Goal: Task Accomplishment & Management: Complete application form

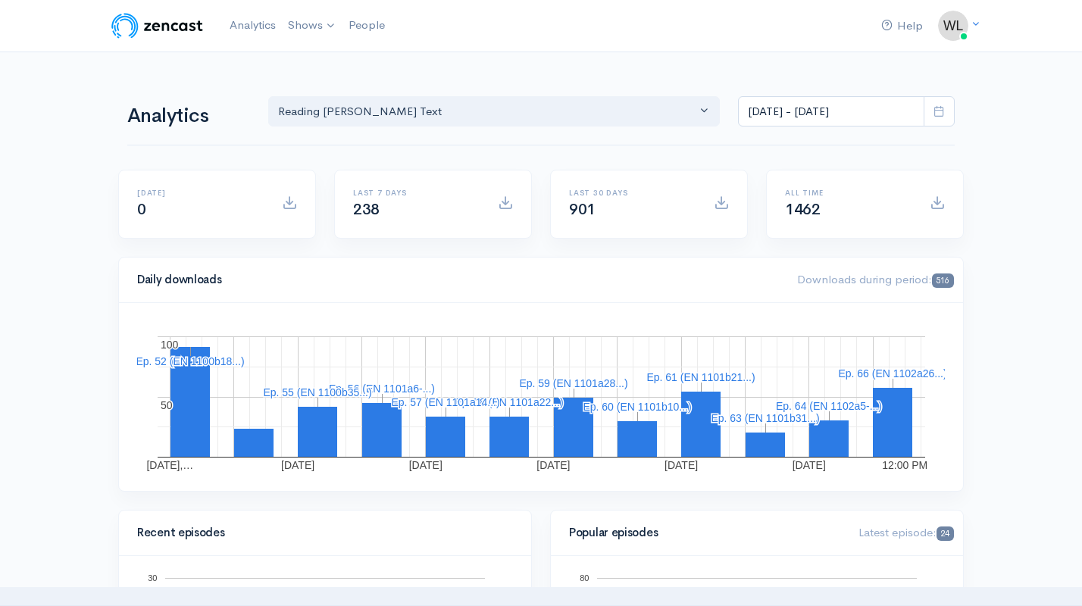
click at [237, 22] on link "Analytics" at bounding box center [252, 25] width 58 height 33
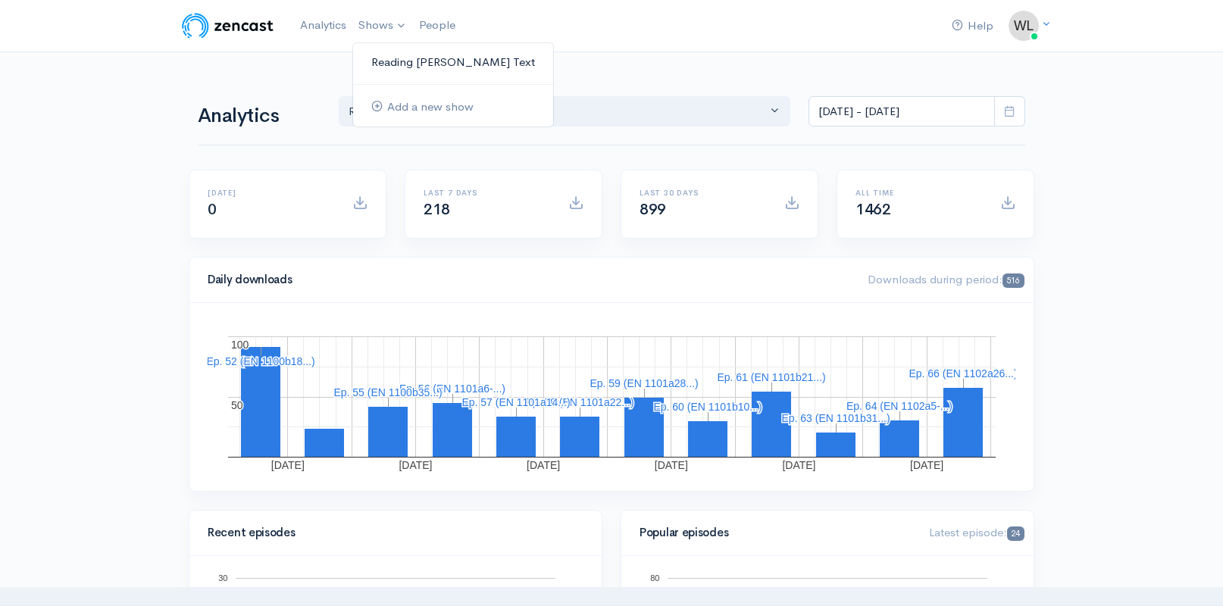
click at [391, 58] on link "Reading [PERSON_NAME]'s Text" at bounding box center [453, 62] width 200 height 27
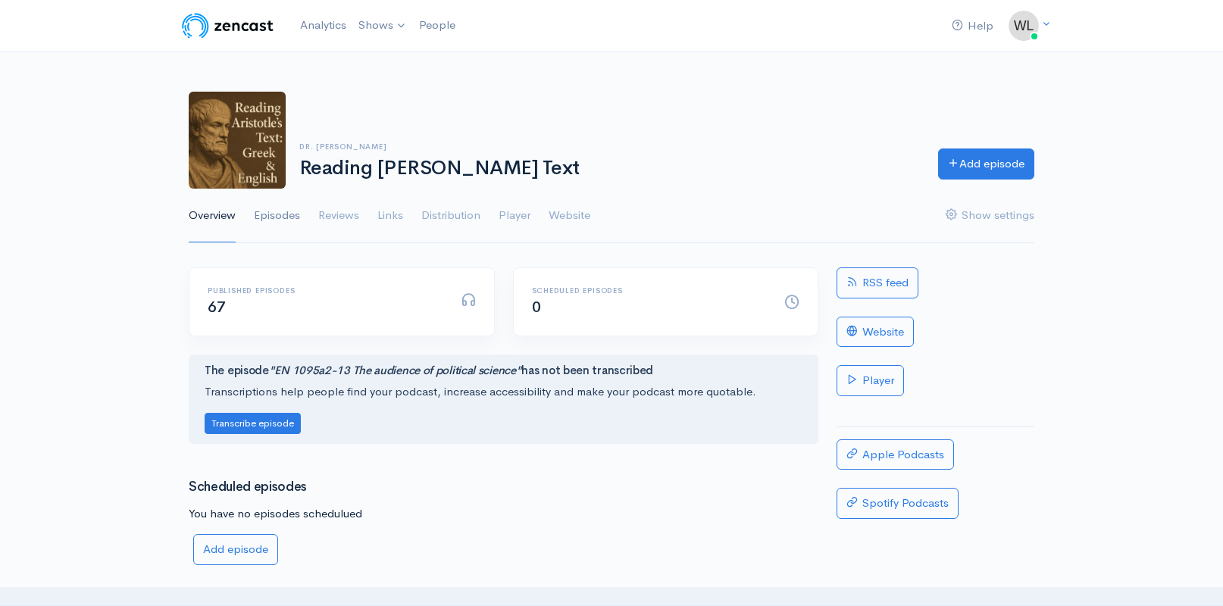
click at [273, 212] on link "Episodes" at bounding box center [277, 216] width 46 height 55
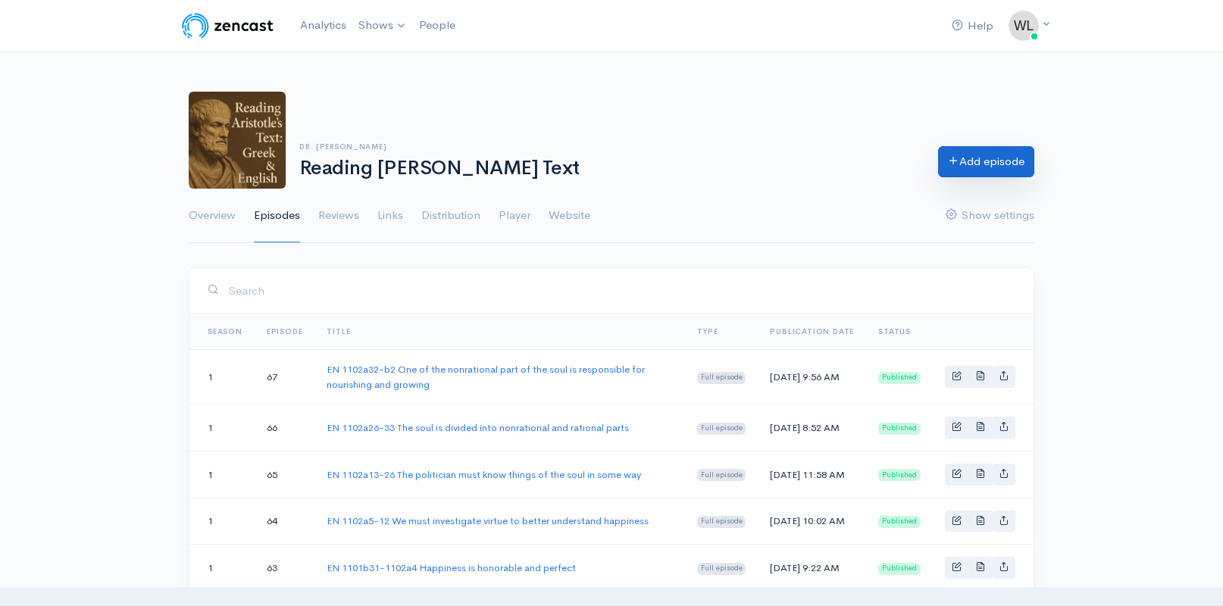
click at [964, 161] on link "Add episode" at bounding box center [986, 161] width 96 height 31
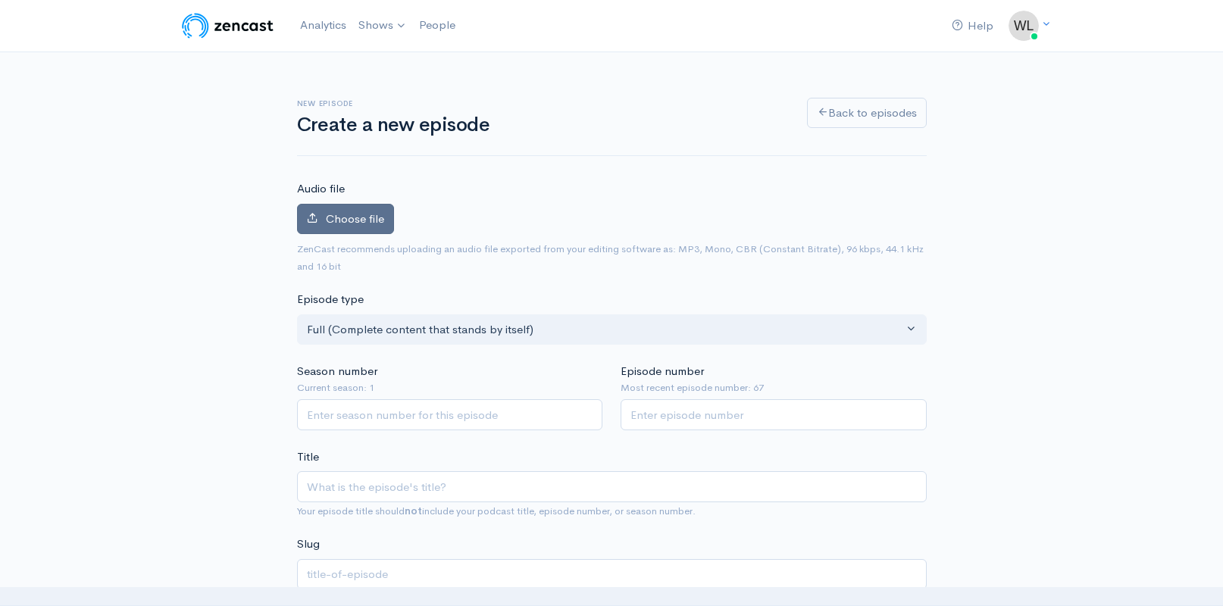
click at [368, 216] on span "Choose file" at bounding box center [355, 218] width 58 height 14
click at [0, 0] on input "Choose file" at bounding box center [0, 0] width 0 height 0
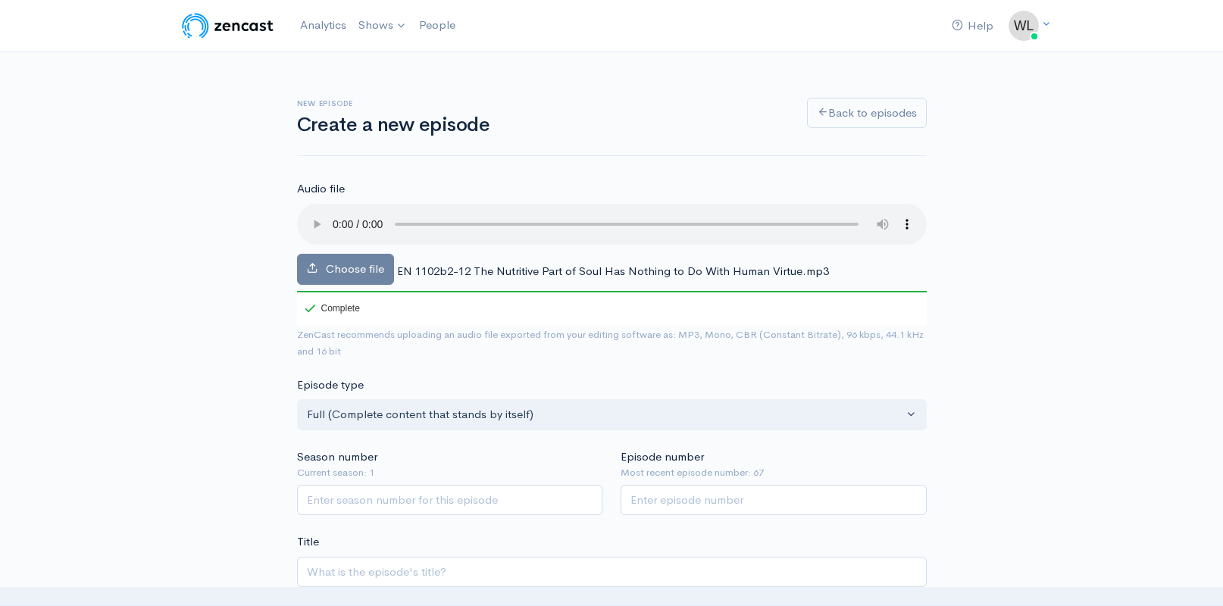
drag, startPoint x: 424, startPoint y: 251, endPoint x: 402, endPoint y: 248, distance: 22.9
click at [423, 264] on span "EN 1102b2-12 The Nutritive Part of Soul Has Nothing to Do With Human Virtue.mp3" at bounding box center [613, 271] width 432 height 14
click at [397, 264] on span "EN 1102b2-12 The Nutritive Part of Soul Has Nothing to Do With Human Virtue.mp3" at bounding box center [613, 271] width 432 height 14
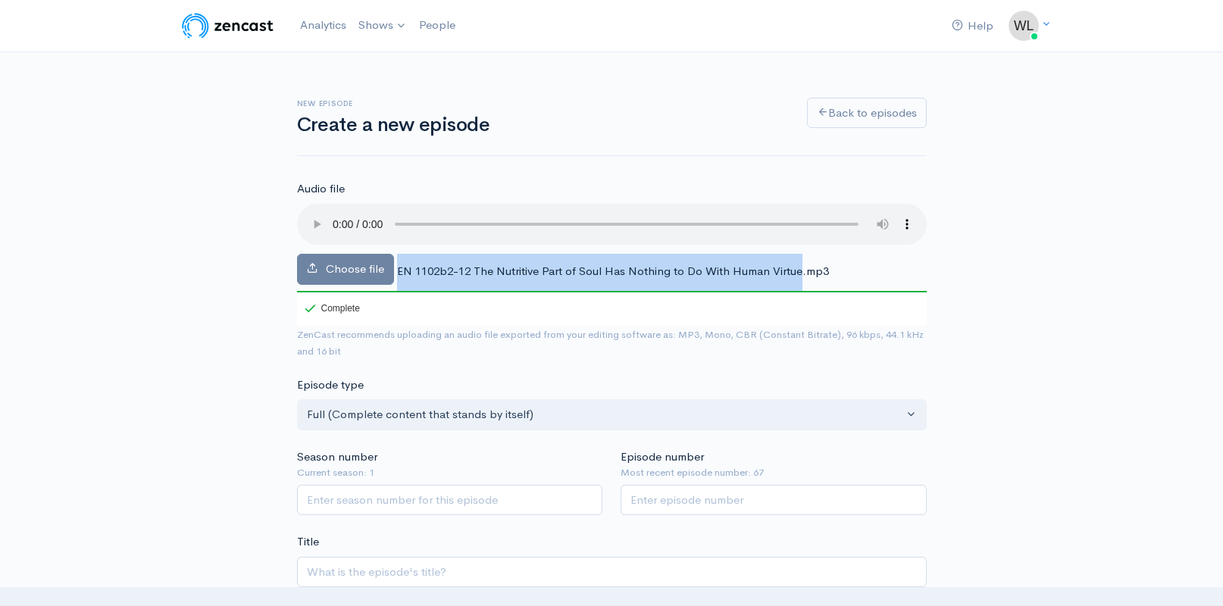
drag, startPoint x: 396, startPoint y: 249, endPoint x: 799, endPoint y: 244, distance: 402.3
click at [799, 264] on span "EN 1102b2-12 The Nutritive Part of Soul Has Nothing to Do With Human Virtue.mp3" at bounding box center [613, 271] width 432 height 14
copy div "EN 1102b2-12 The Nutritive Part of Soul Has Nothing to Do With Human Virtue"
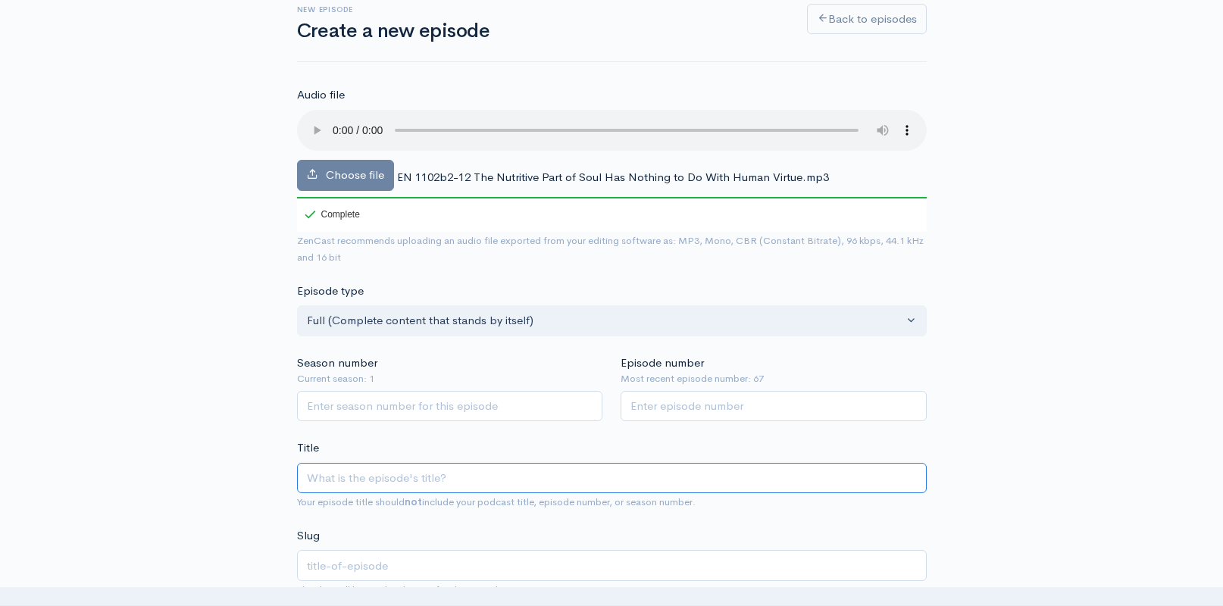
click at [509, 463] on input "Title" at bounding box center [612, 478] width 630 height 31
paste input "EN 1102b2-12 The Nutritive Part of Soul Has Nothing to Do With Human Virtue"
type input "EN 1102b2-12 The Nutritive Part of Soul Has Nothing to Do With Human Virtue"
type input "en-1102b2-12-the-nutritive-part-of-soul-has-nothing-to-do-with-human-virtue"
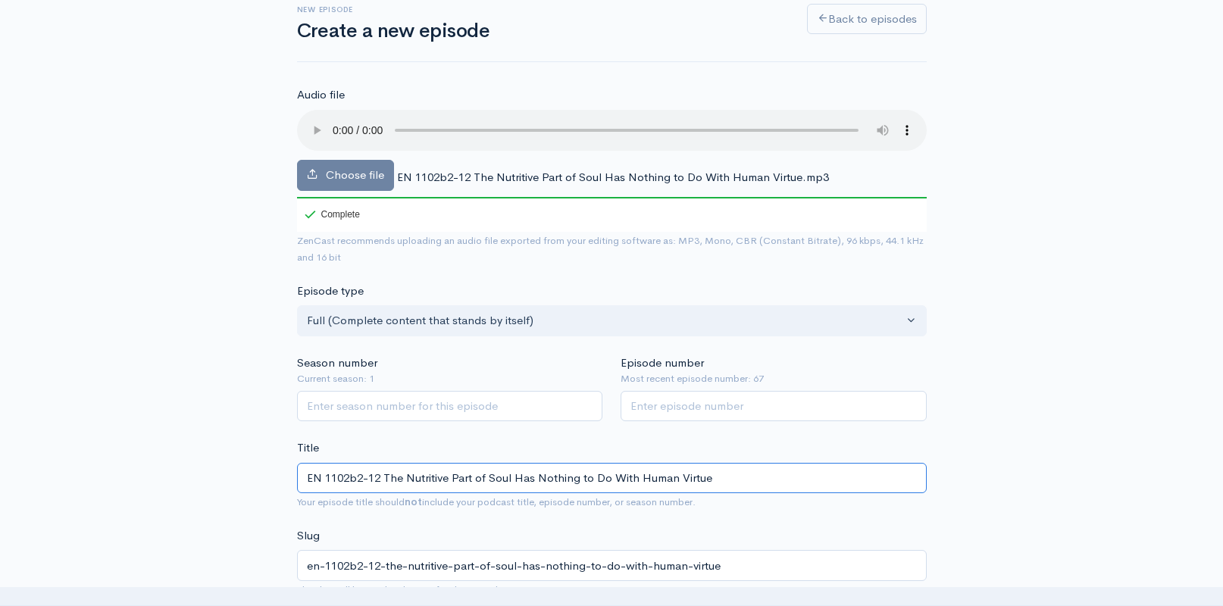
type input "EN 1102b2-12 The Nutritive Part of Soul Has Nothing to Do With Human Virtue"
click at [505, 392] on input "Season number" at bounding box center [450, 406] width 306 height 31
type input "1"
click at [708, 391] on input "Episode number" at bounding box center [773, 406] width 306 height 31
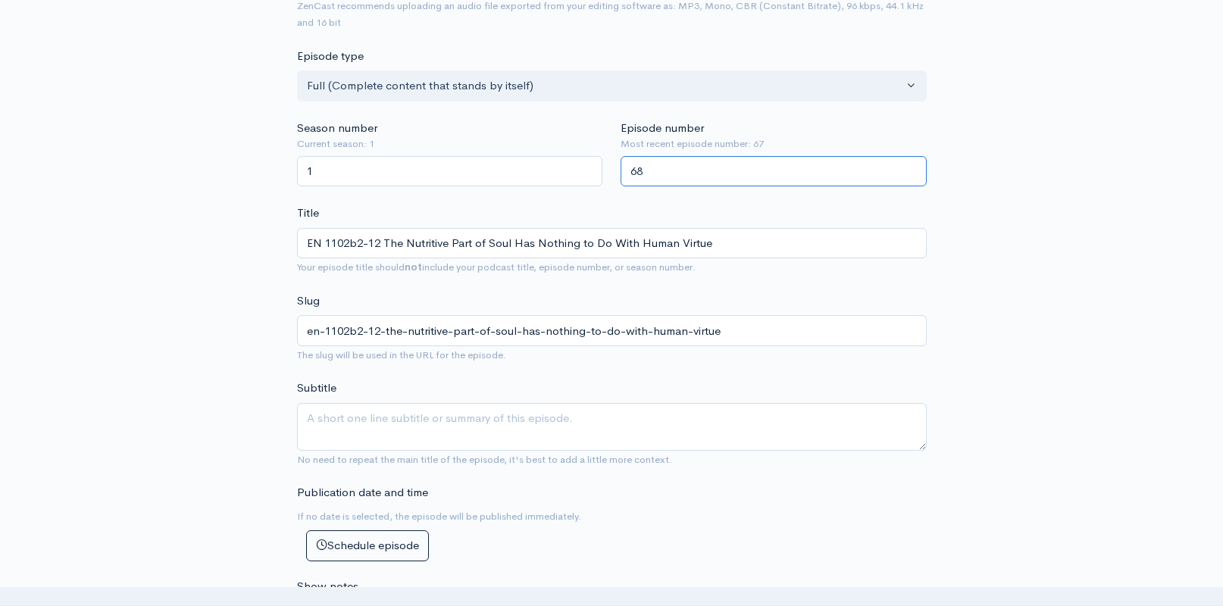
scroll to position [349, 0]
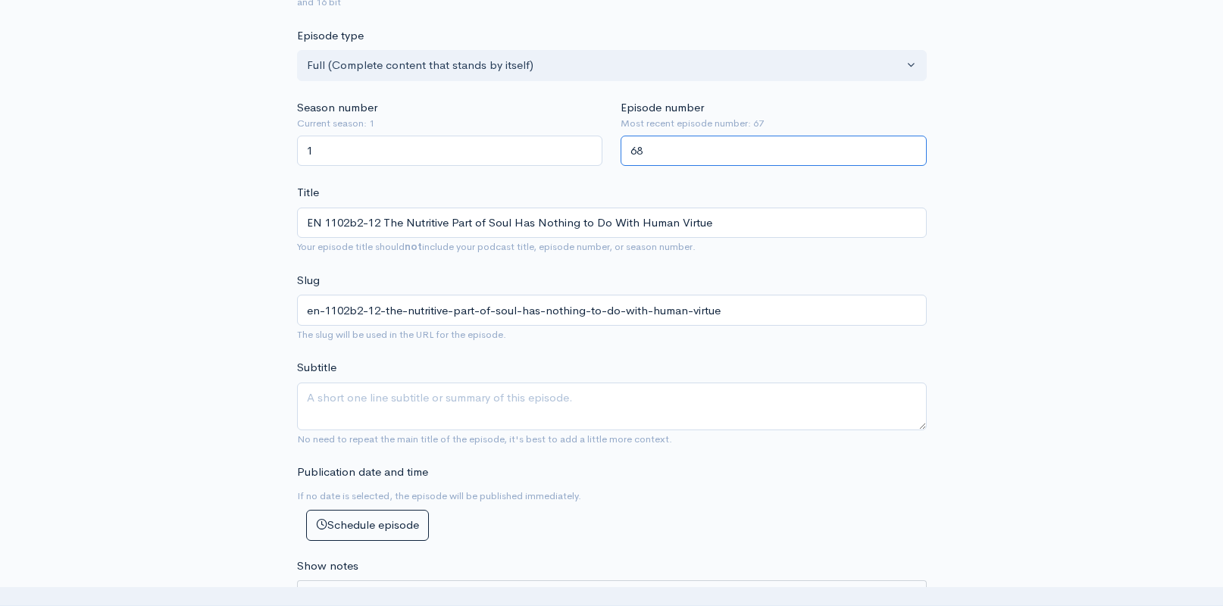
type input "68"
click at [539, 383] on textarea "Subtitle" at bounding box center [612, 407] width 630 height 48
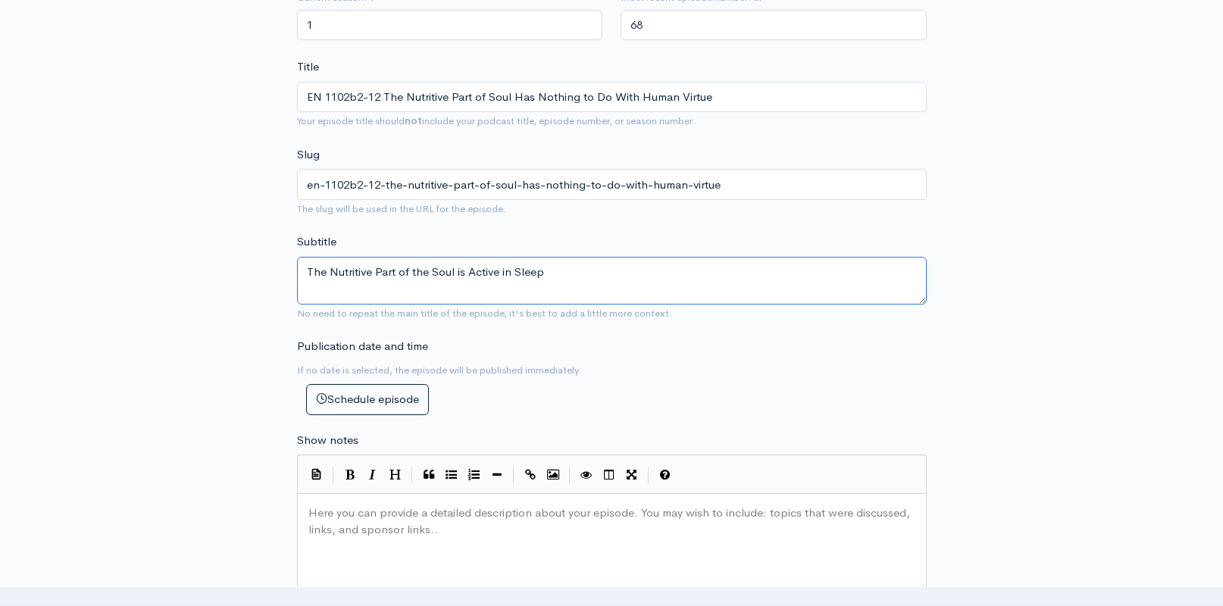
scroll to position [610, 0]
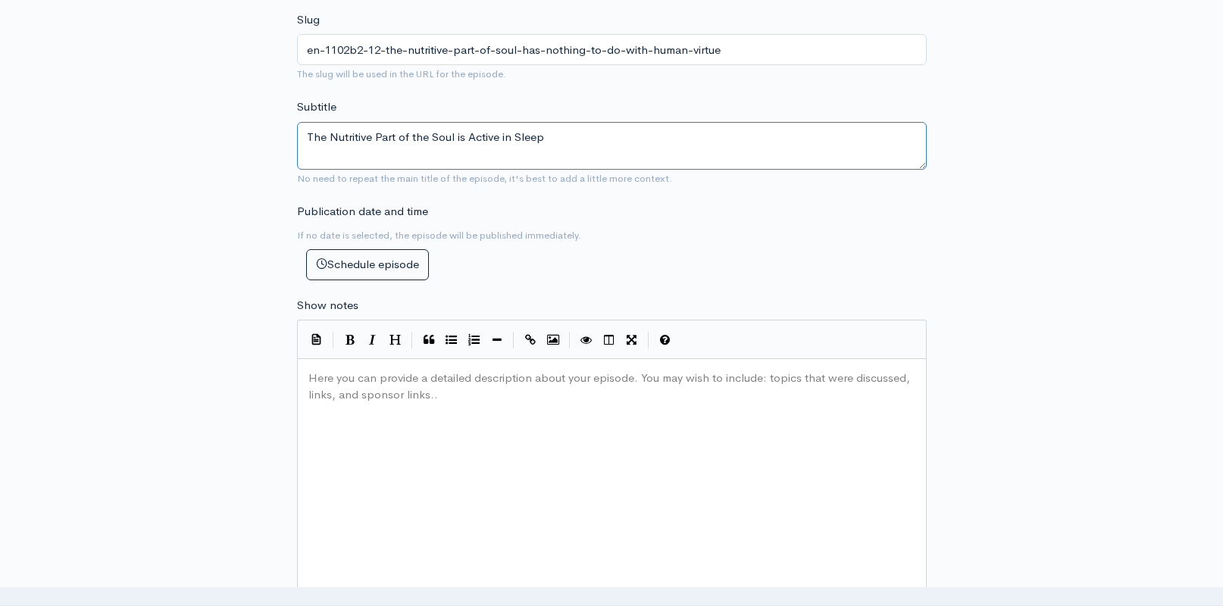
type textarea "The Nutritive Part of the Soul is Active in Sleep"
click at [539, 452] on div "Here you can provide a detailed description about your episode. You may wish to…" at bounding box center [630, 499] width 651 height 265
click at [555, 454] on div "Here you can provide a detailed description about your episode. You may wish to…" at bounding box center [630, 499] width 651 height 265
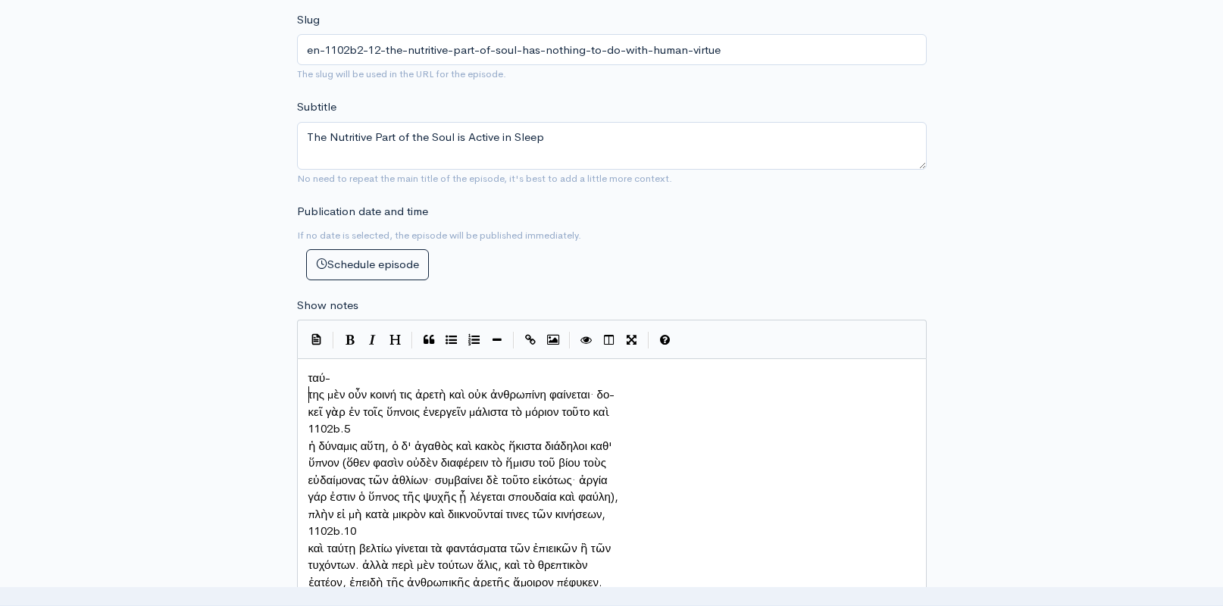
click at [308, 388] on span "της μὲν οὖν κοινή τις ἀρετὴ καὶ οὐκ ἀνθρωπίνη φαίνεται· δο-" at bounding box center [461, 394] width 307 height 14
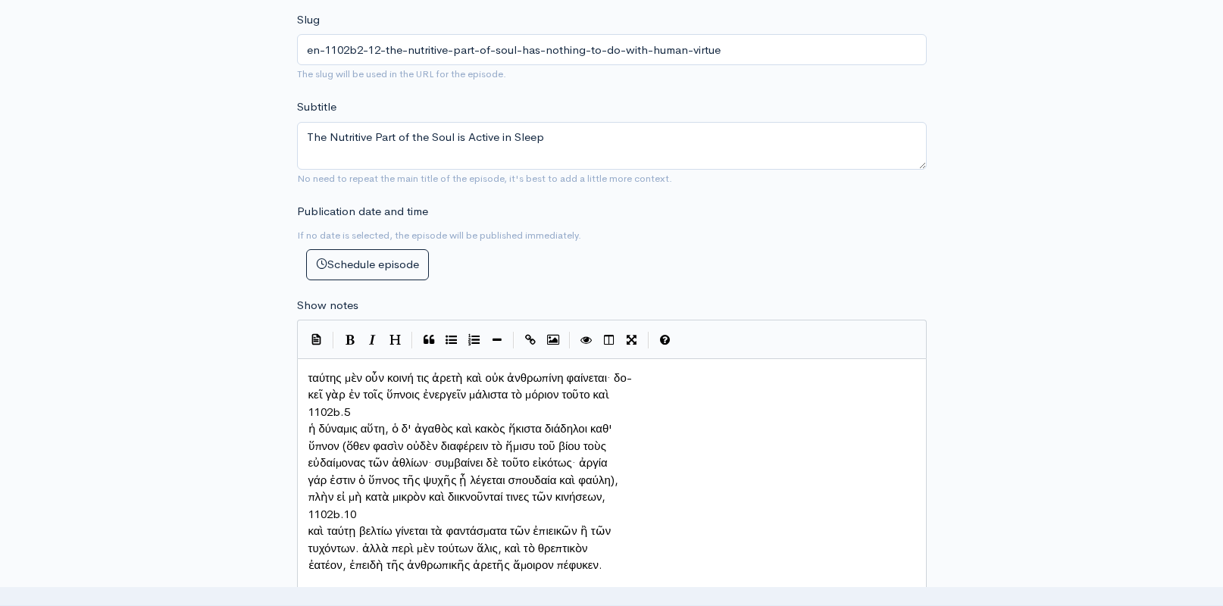
click at [308, 390] on span "κεῖ γὰρ ἐν τοῖς ὕπνοις ἐνεργεῖν μάλιστα τὸ μόριον τοῦτο καὶ" at bounding box center [461, 394] width 307 height 14
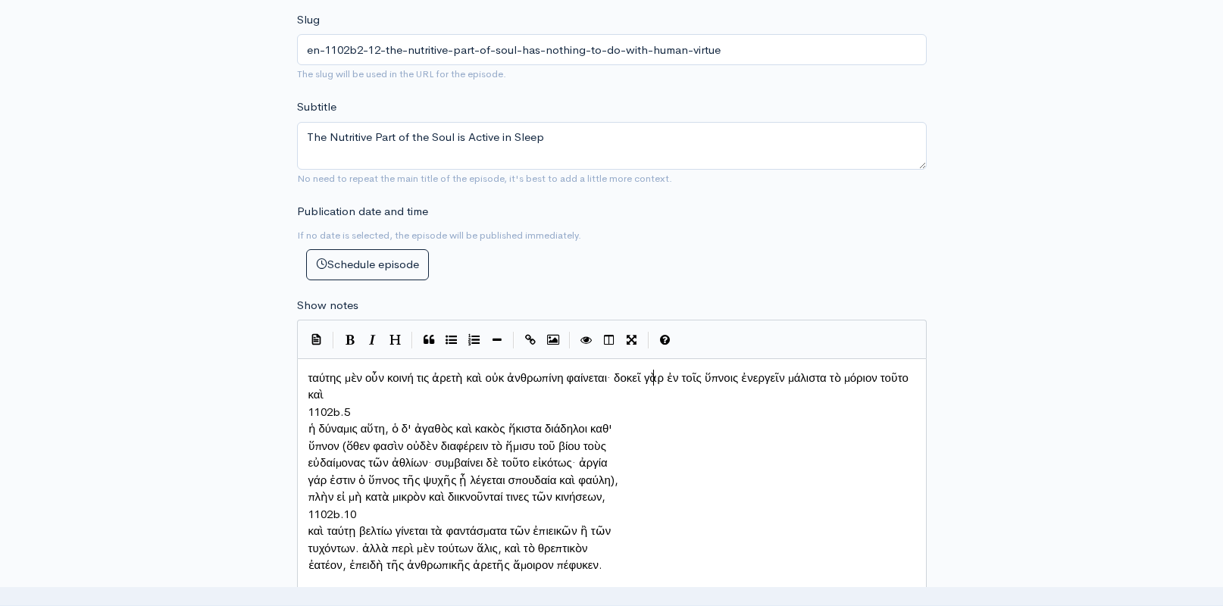
type textarea "1102b.5"
drag, startPoint x: 367, startPoint y: 405, endPoint x: 296, endPoint y: 407, distance: 70.5
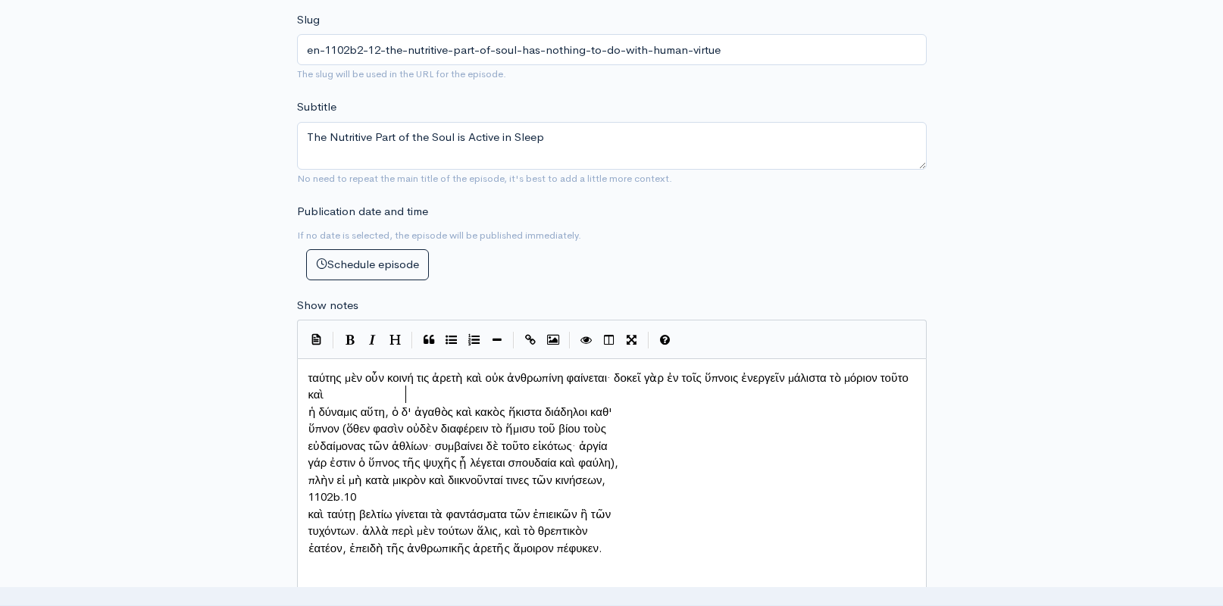
click at [308, 405] on span "ἡ δύναμις αὕτη, ὁ δ' ἀγαθὸς καὶ κακὸς ἥκιστα διάδηλοι καθ'" at bounding box center [460, 412] width 305 height 14
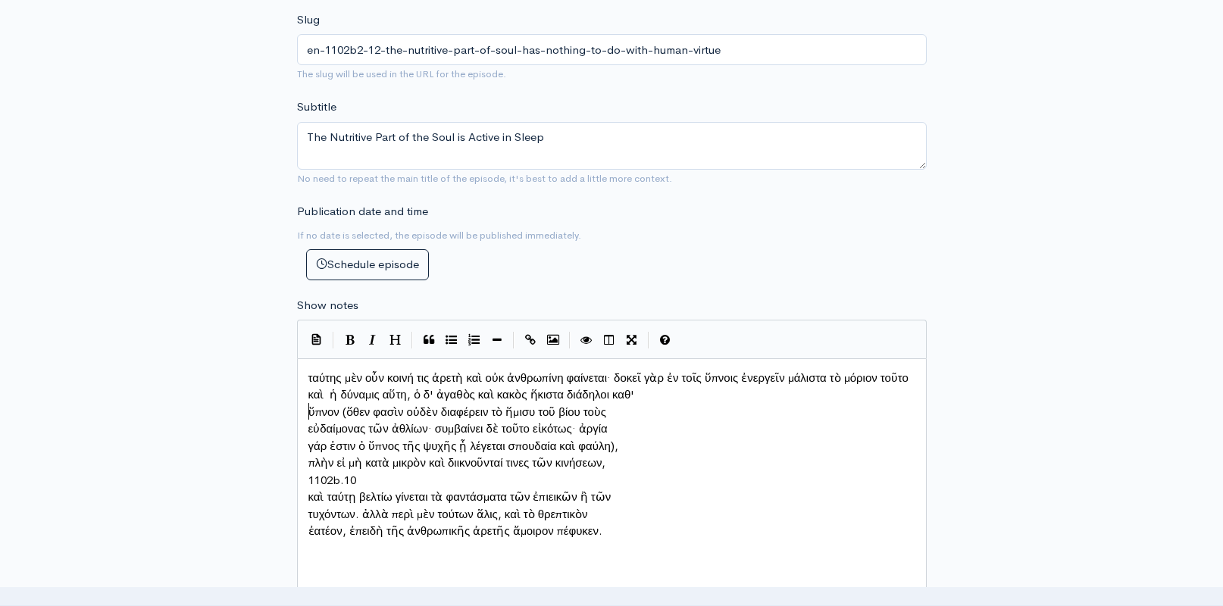
click at [308, 408] on span "ὕπνον (ὅθεν φασὶν οὐδὲν διαφέρειν τὸ ἥμισυ τοῦ βίου τοὺς" at bounding box center [457, 412] width 299 height 14
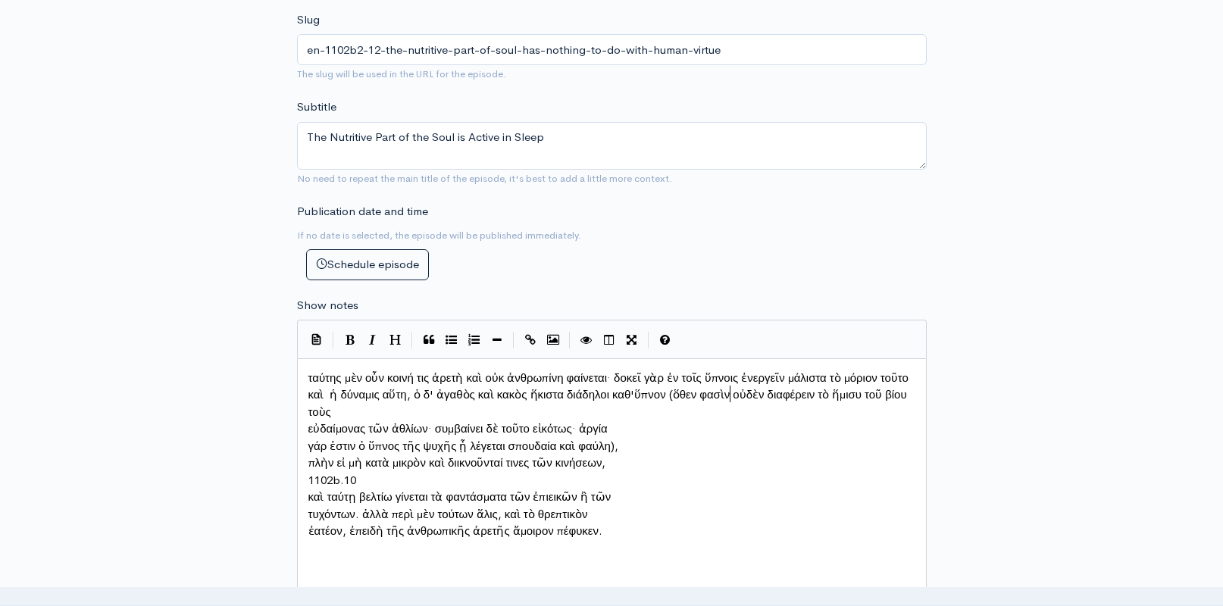
scroll to position [8, 3]
click at [308, 421] on span "εὐδαίμονας τῶν ἀθλίων· συμβαίνει δὲ τοῦτο εἰκότως· ἀργία" at bounding box center [457, 428] width 299 height 14
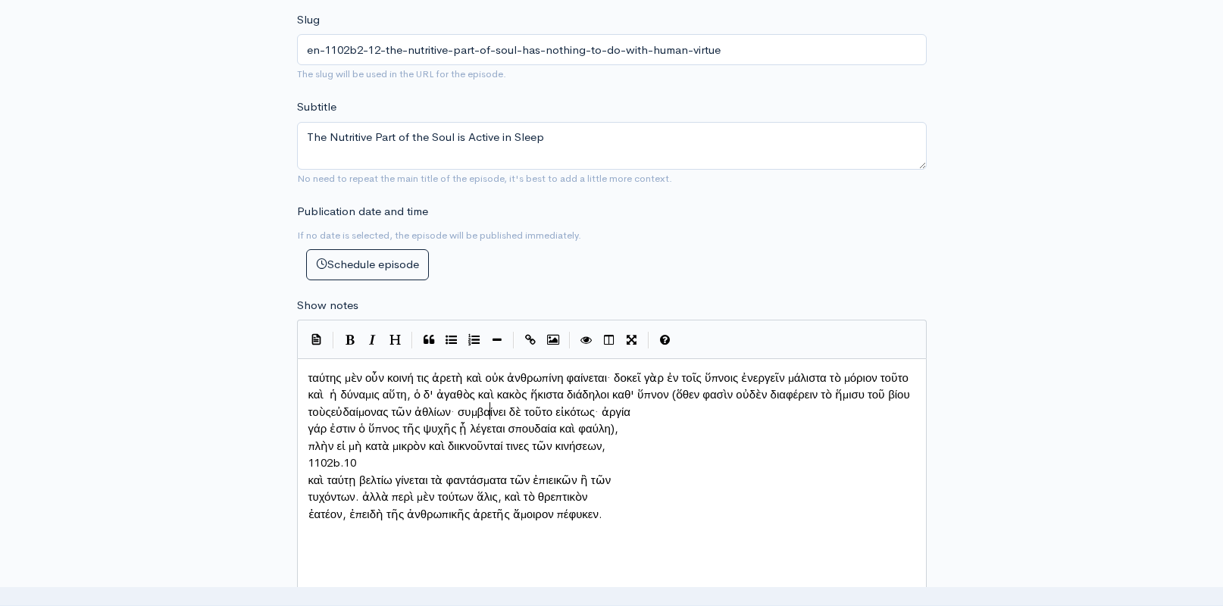
scroll to position [8, 2]
click at [304, 423] on div "x ταύτης μὲν οὖν κοινή τις ἀρετὴ καὶ οὐκ ἀνθρωπίνη φαίνεται· δοκεῖ γὰρ ἐν τοῖς …" at bounding box center [612, 480] width 630 height 244
click at [307, 420] on pre "γάρ ἐστιν ὁ ὕπνος τῆς ψυχῆς ᾗ λέγεται σπουδαία καὶ φαύλη)," at bounding box center [611, 428] width 613 height 17
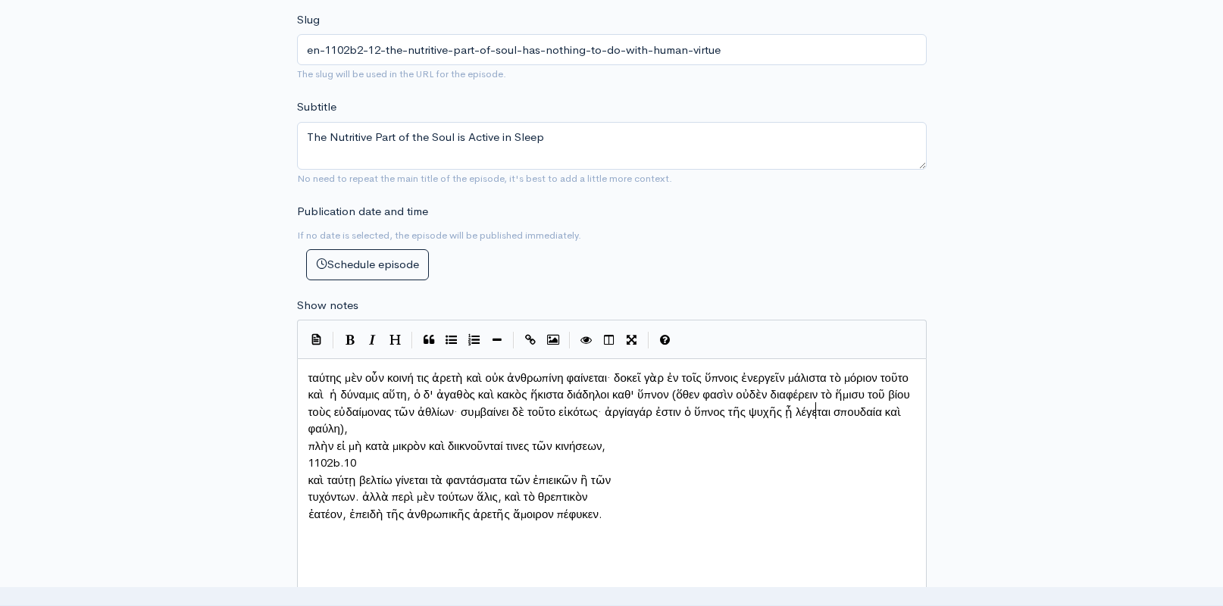
scroll to position [8, 3]
click at [307, 438] on pre "πλὴν εἰ μὴ κατὰ μικρὸν καὶ διικνοῦνταί τινες τῶν κινήσεων," at bounding box center [611, 446] width 613 height 17
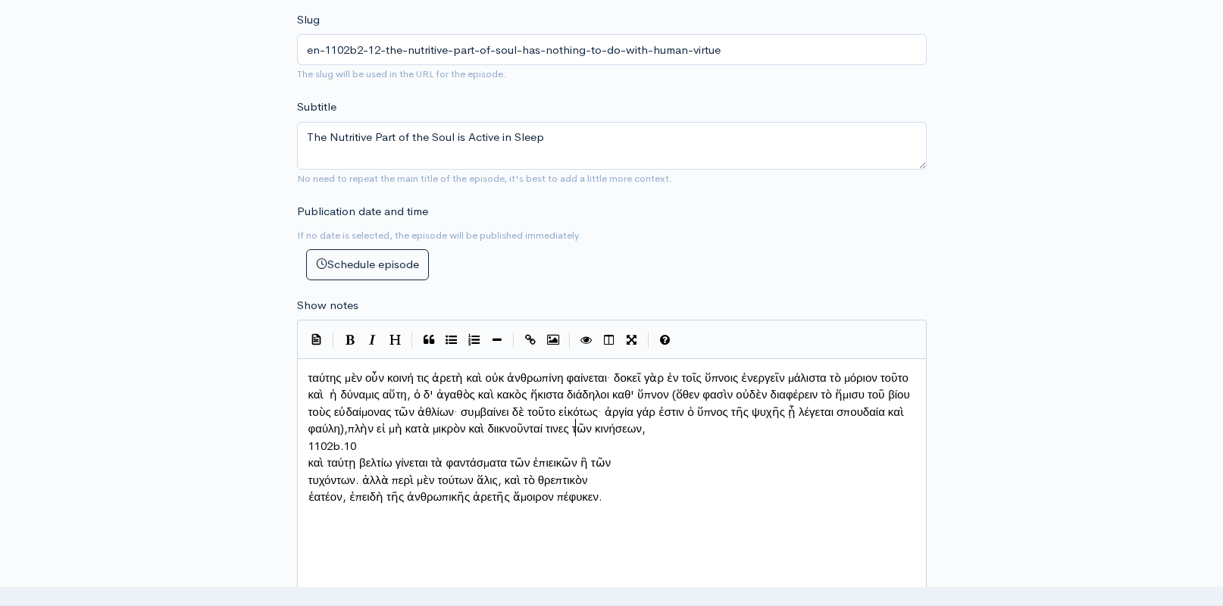
scroll to position [8, 2]
type textarea "1102b.10"
drag, startPoint x: 382, startPoint y: 439, endPoint x: 298, endPoint y: 433, distance: 84.3
click at [307, 438] on pre "καὶ ταύτῃ βελτίω γίνεται τὰ φαντάσματα τῶν ἐπιεικῶν ἢ τῶν" at bounding box center [611, 446] width 613 height 17
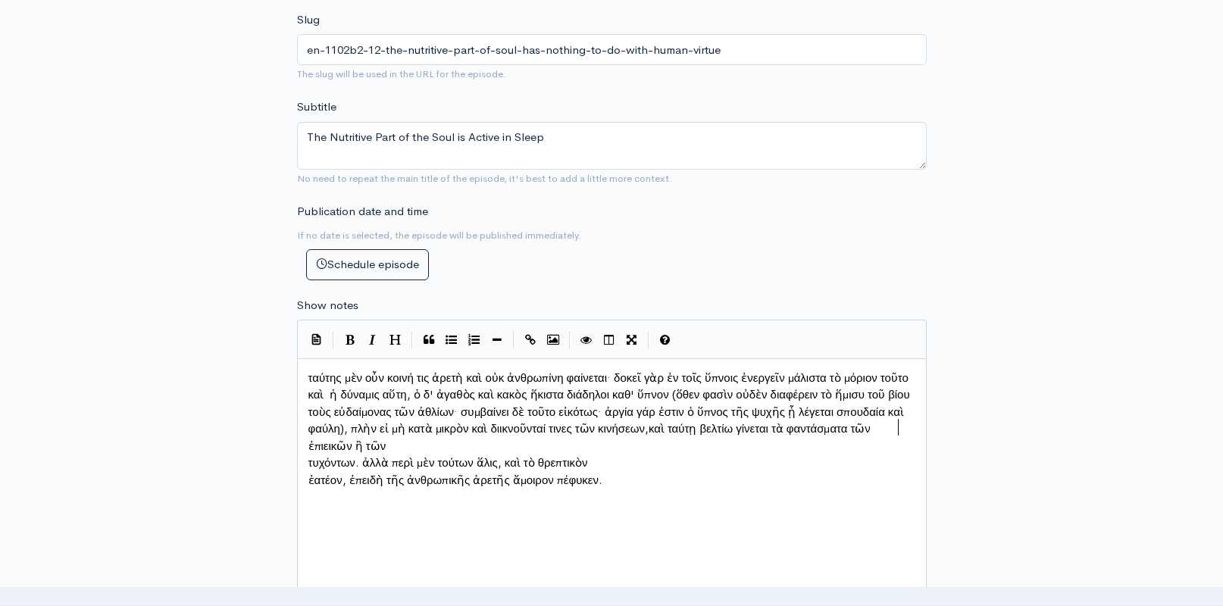
scroll to position [8, 3]
click at [307, 455] on pre "τυχόντων. ἀλλὰ περὶ μὲν τούτων ἅλις, καὶ τὸ θρεπτικὸν" at bounding box center [611, 463] width 613 height 17
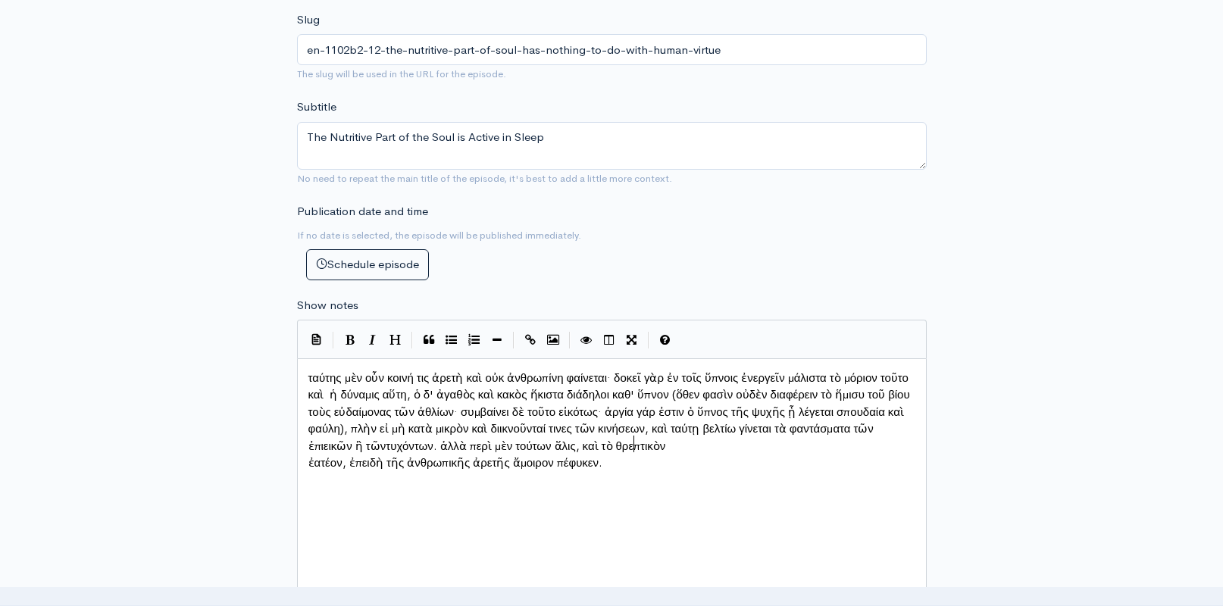
scroll to position [8, 2]
click at [308, 472] on pre "ἐατέον, ἐπειδὴ τῆς ἀνθρωπικῆς ἀρετῆς ἄμοιρον πέφυκεν." at bounding box center [611, 463] width 613 height 17
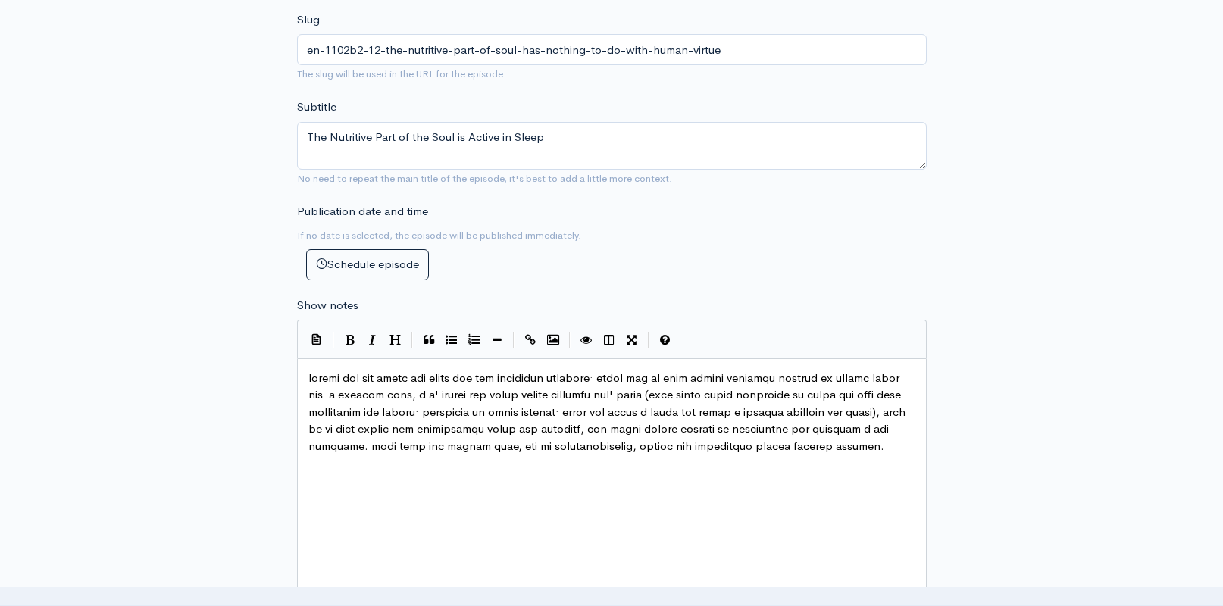
scroll to position [8, 3]
click at [617, 445] on span at bounding box center [608, 411] width 600 height 83
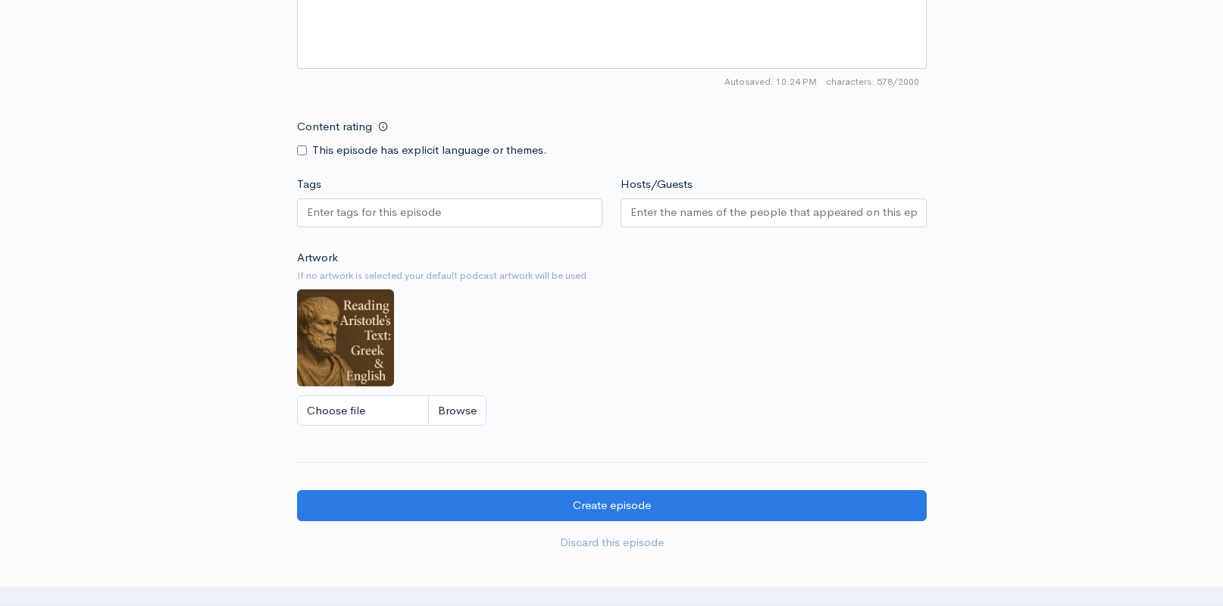
scroll to position [1006, 0]
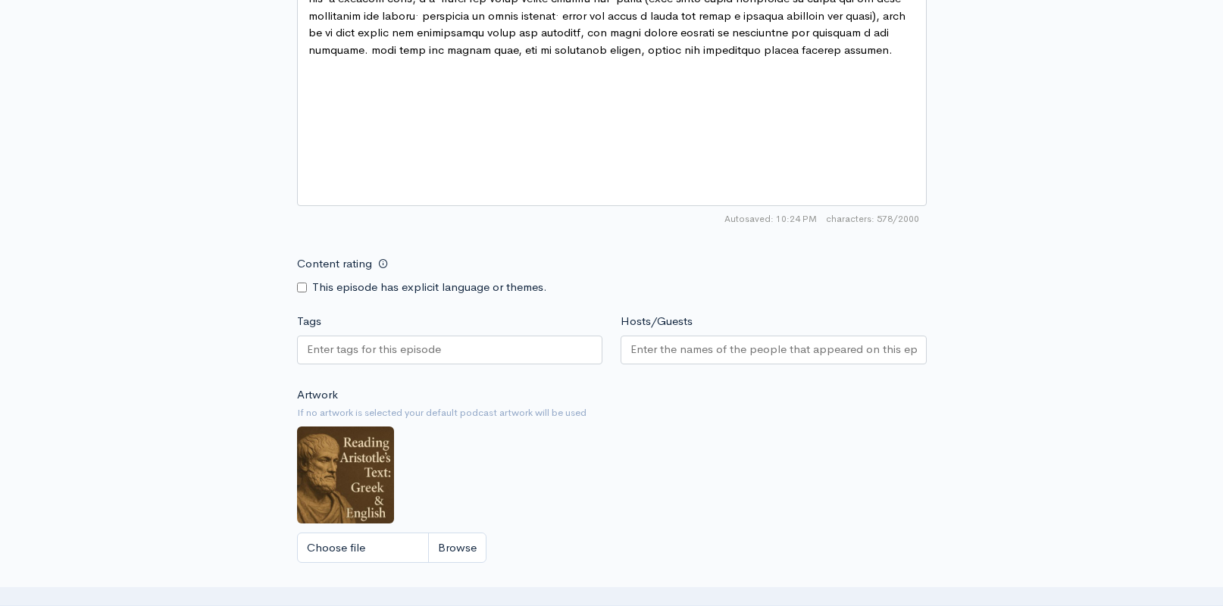
click at [480, 348] on div at bounding box center [450, 350] width 306 height 29
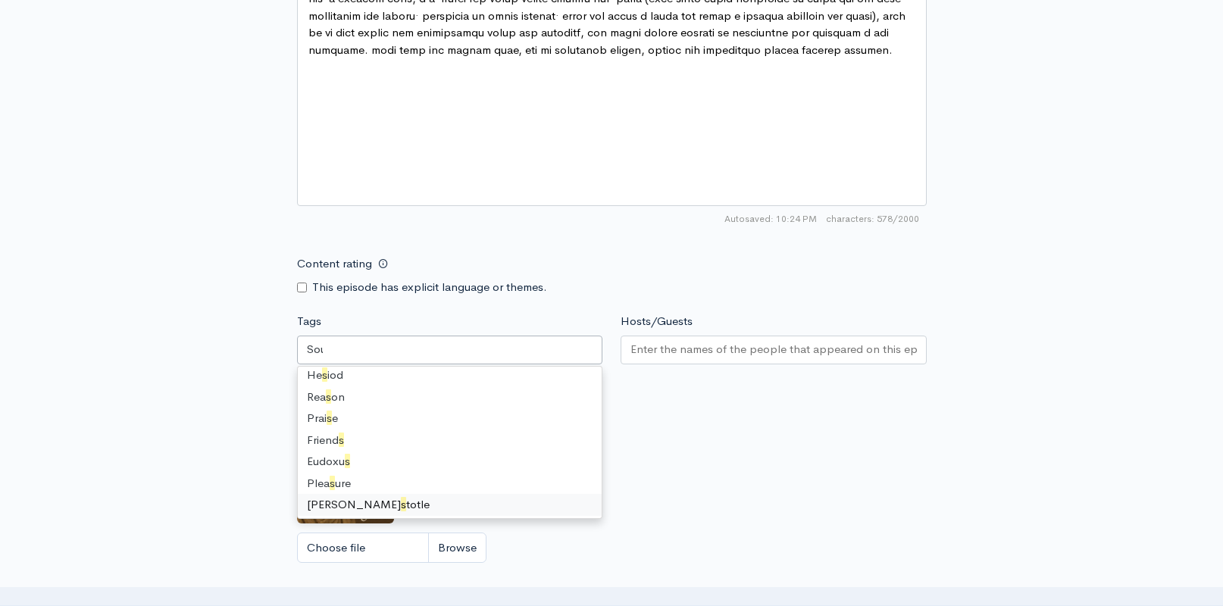
scroll to position [0, 0]
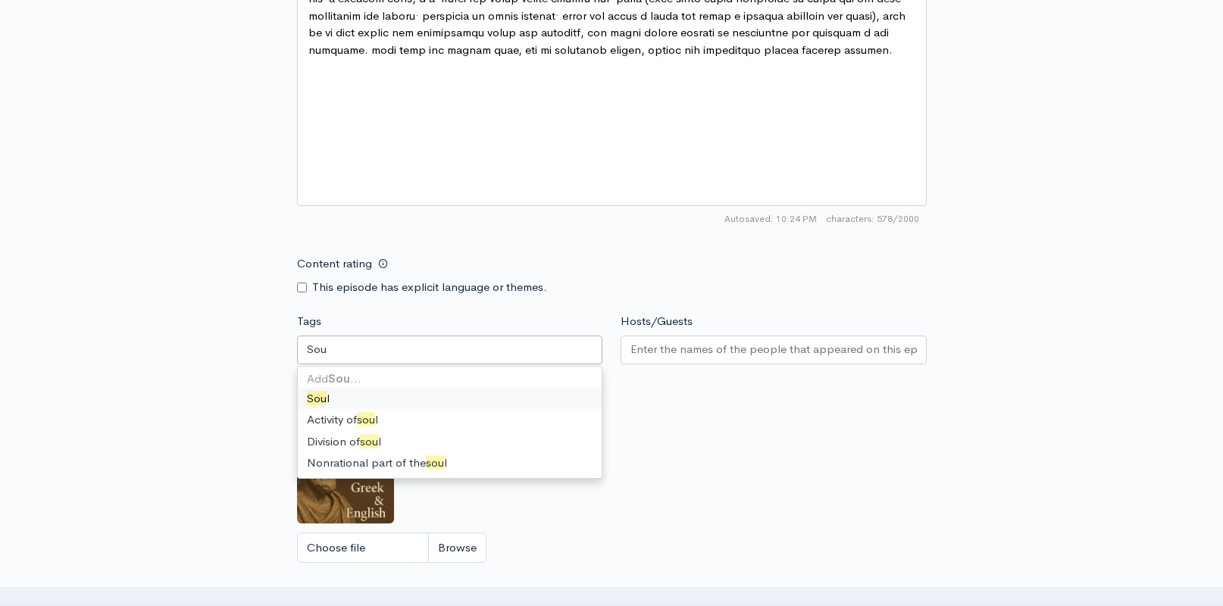
type input "Soul"
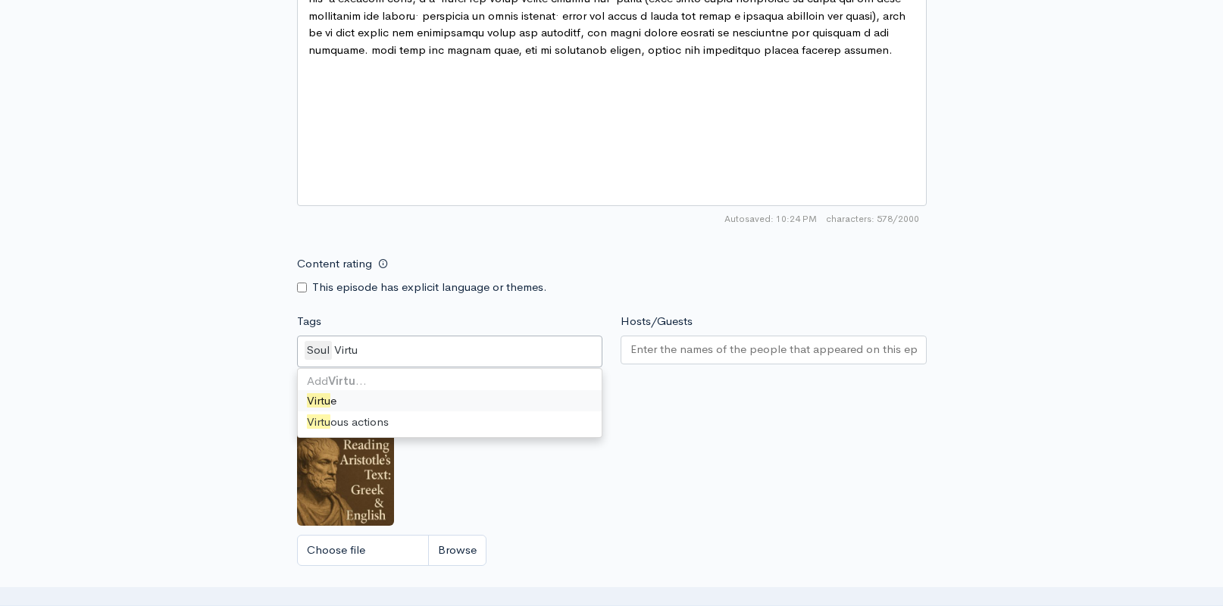
type input "Virtue"
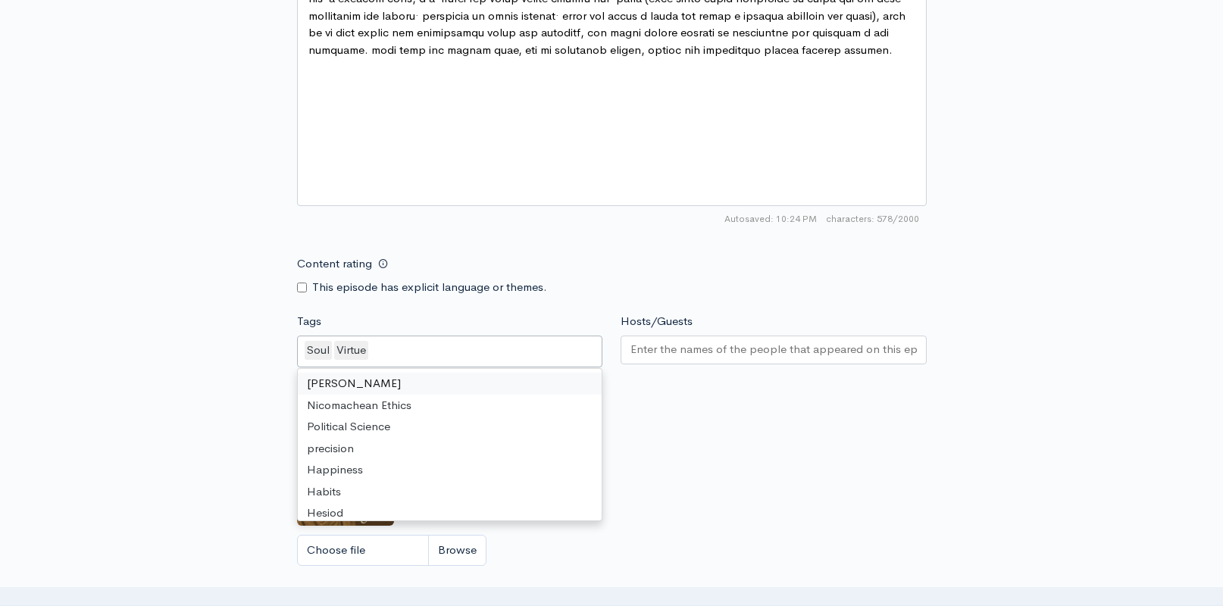
click at [664, 348] on input "Hosts/Guests" at bounding box center [773, 349] width 286 height 17
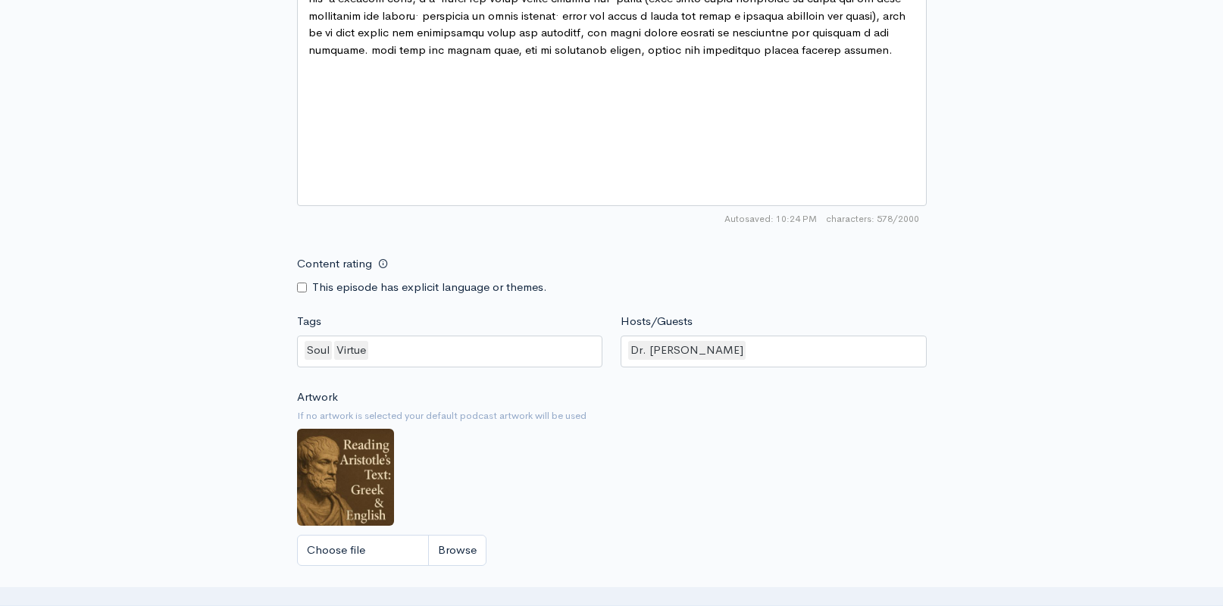
click at [667, 449] on div "Artwork If no artwork is selected your default podcast artwork will be used Cho…" at bounding box center [612, 482] width 630 height 186
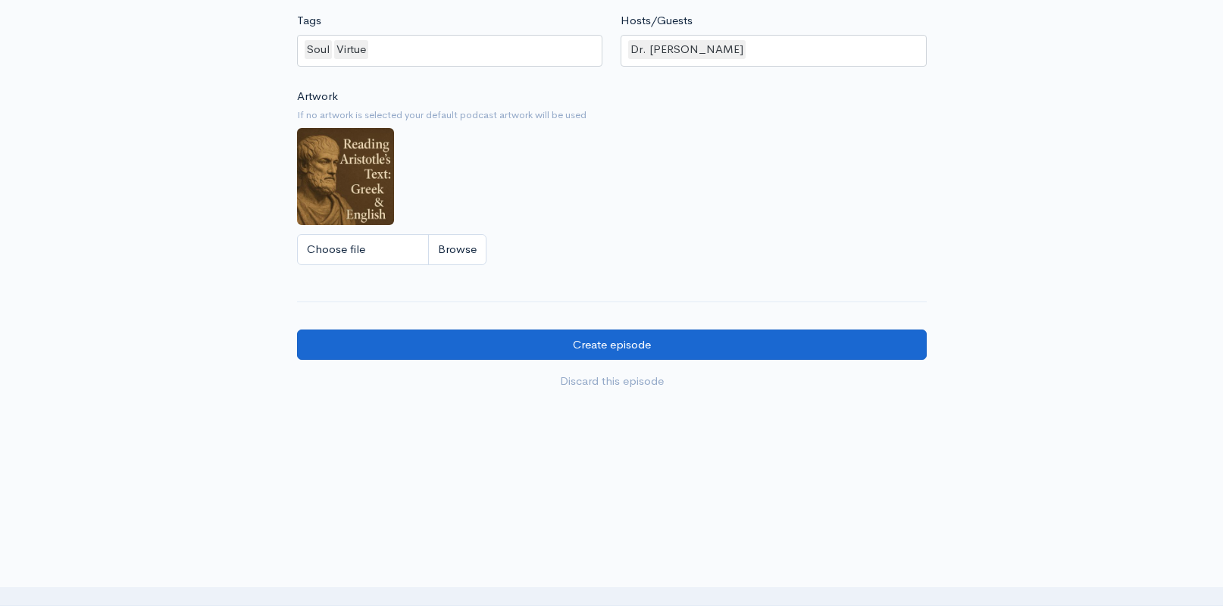
scroll to position [1306, 0]
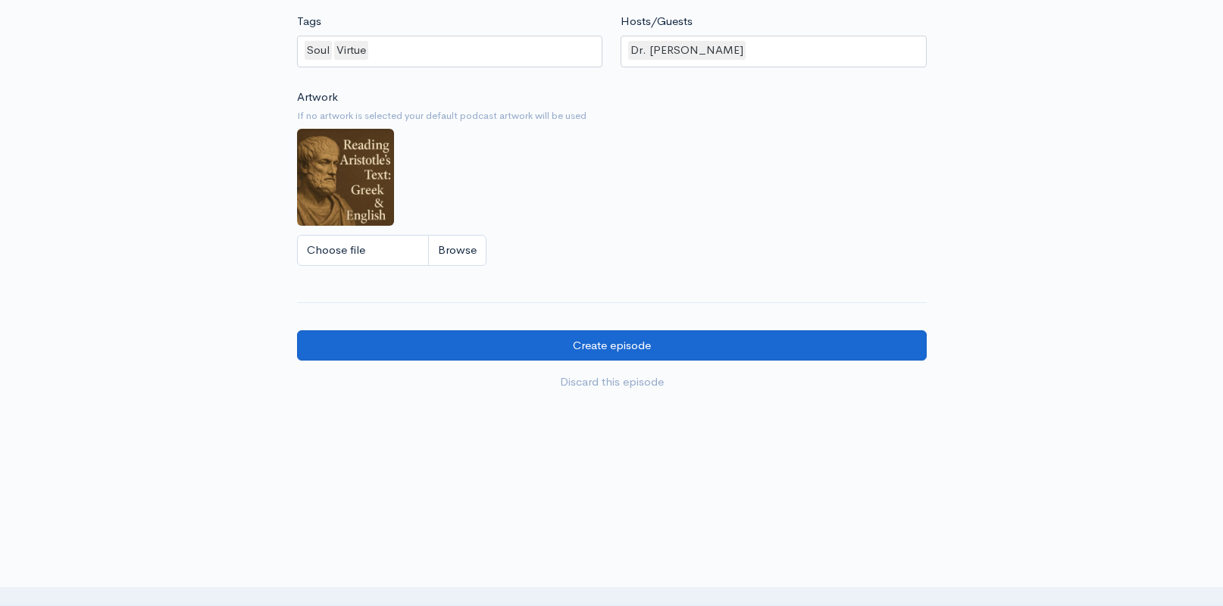
click at [552, 339] on input "Create episode" at bounding box center [612, 345] width 630 height 31
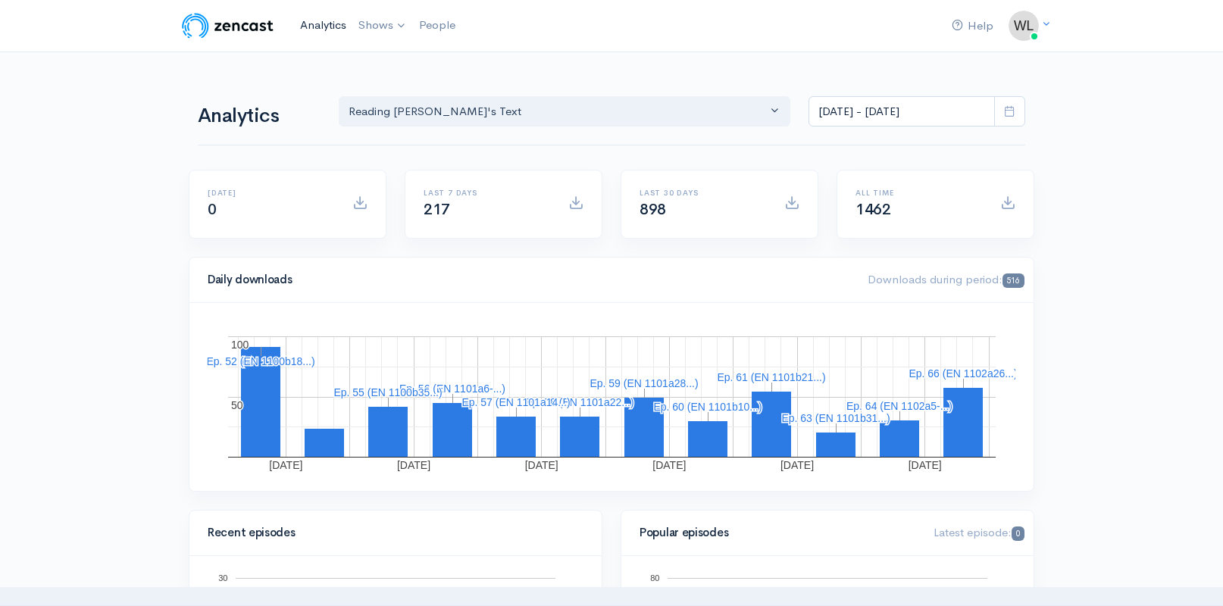
click at [327, 27] on link "Analytics" at bounding box center [323, 25] width 58 height 33
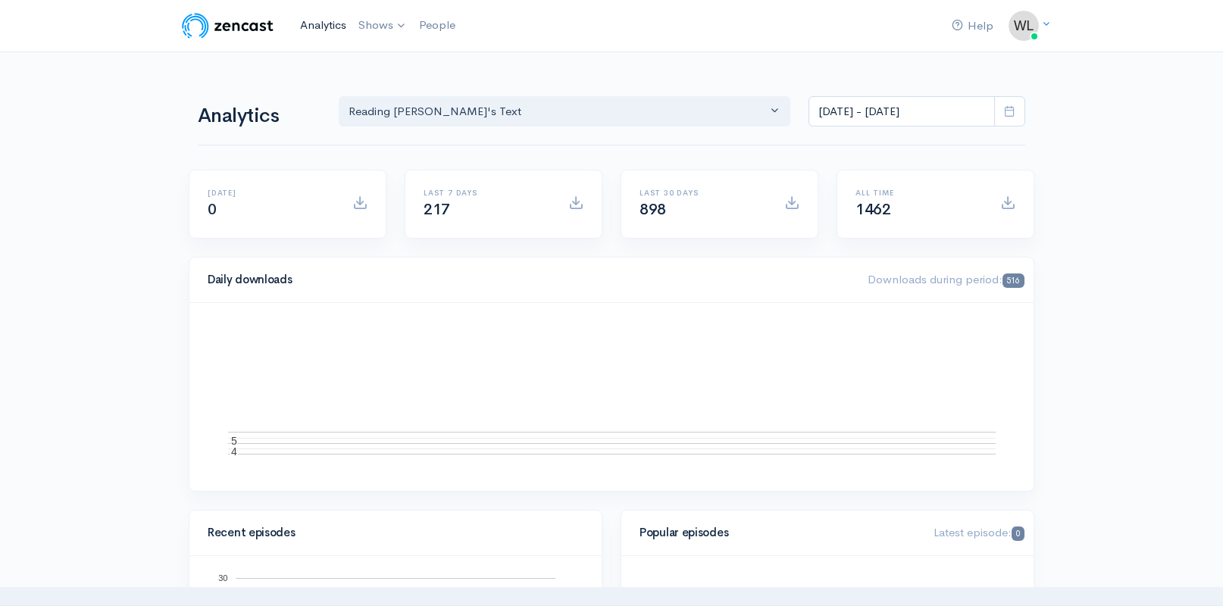
click at [316, 17] on link "Analytics" at bounding box center [323, 25] width 58 height 33
click at [328, 27] on link "Analytics" at bounding box center [323, 25] width 58 height 33
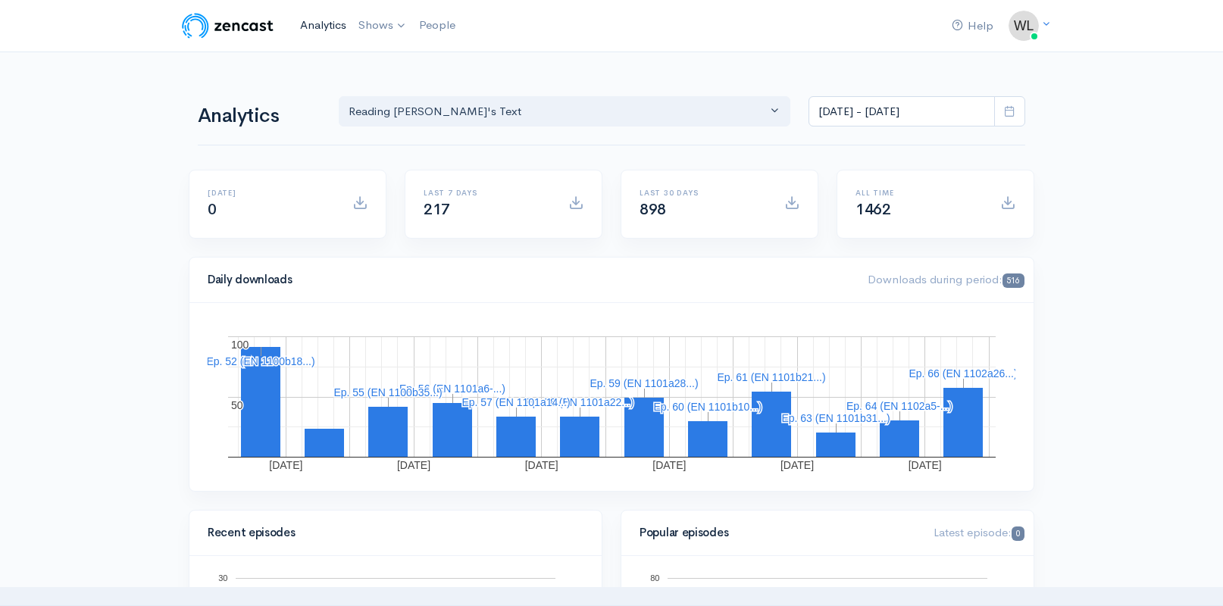
click at [325, 20] on link "Analytics" at bounding box center [323, 25] width 58 height 33
click at [319, 28] on link "Analytics" at bounding box center [323, 25] width 58 height 33
click at [315, 20] on link "Analytics" at bounding box center [323, 25] width 58 height 33
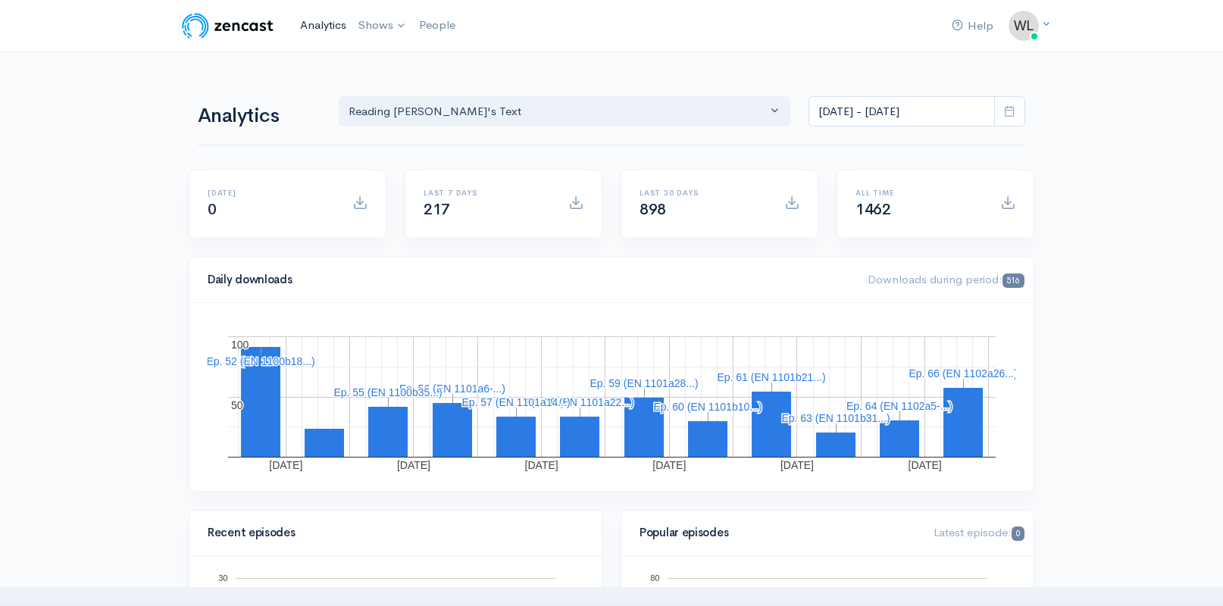
click at [322, 23] on link "Analytics" at bounding box center [323, 25] width 58 height 33
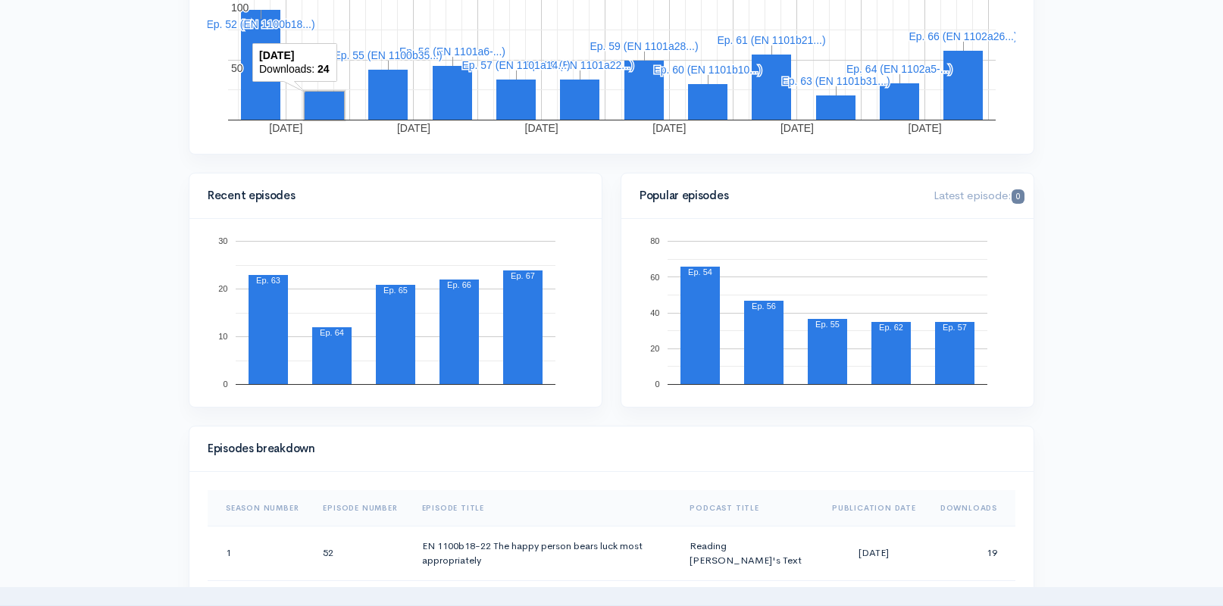
scroll to position [380, 0]
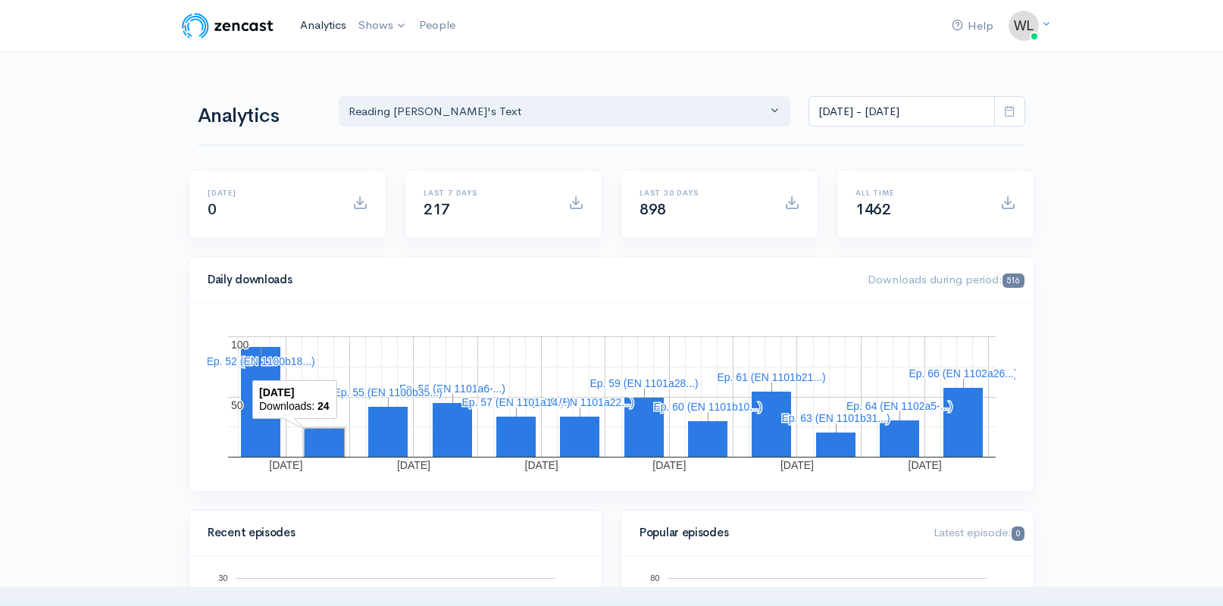
scroll to position [0, 0]
click at [324, 27] on link "Analytics" at bounding box center [323, 25] width 58 height 33
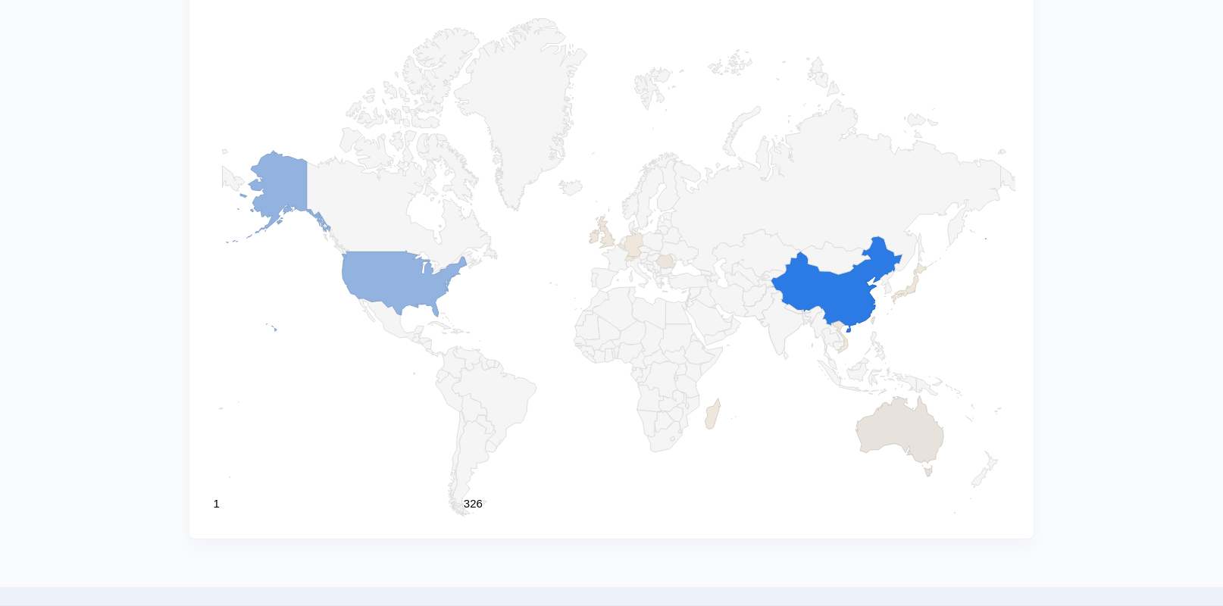
scroll to position [1525, 0]
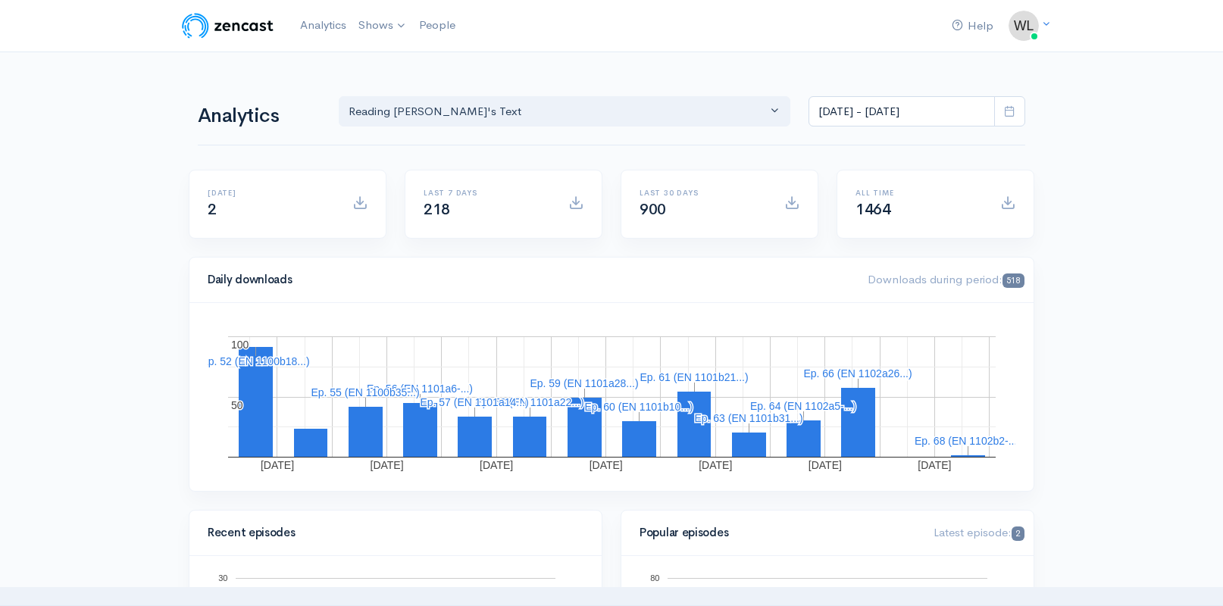
scroll to position [0, 0]
click at [311, 21] on link "Analytics" at bounding box center [323, 25] width 58 height 33
click at [1008, 115] on icon at bounding box center [1009, 110] width 11 height 11
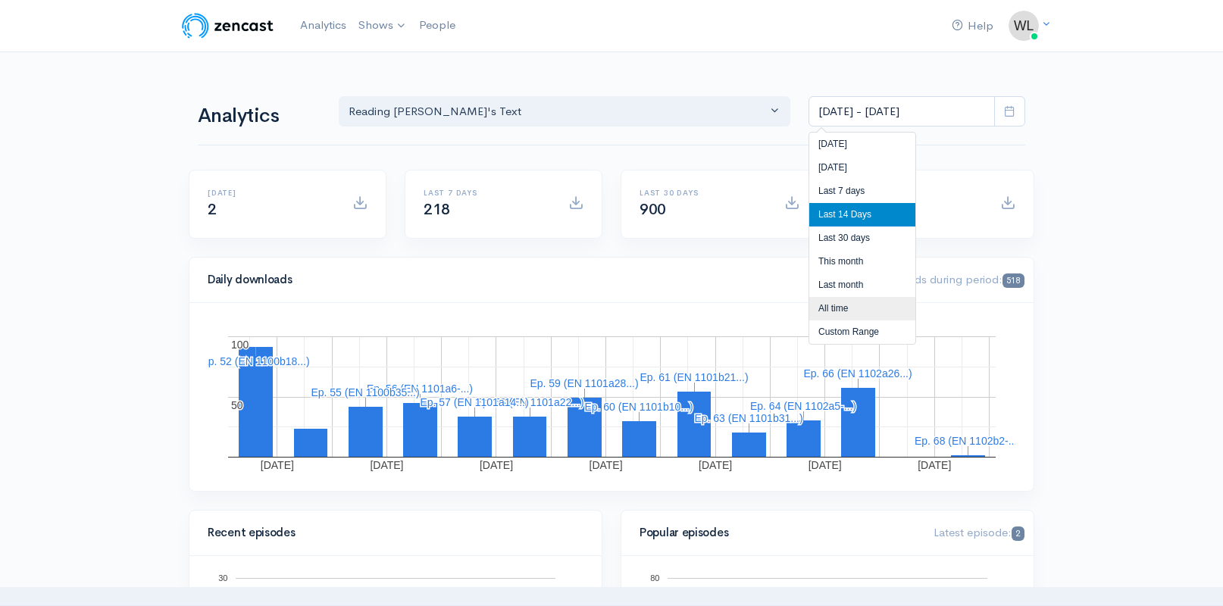
click at [835, 308] on li "All time" at bounding box center [862, 308] width 106 height 23
type input "[DATE] - [DATE]"
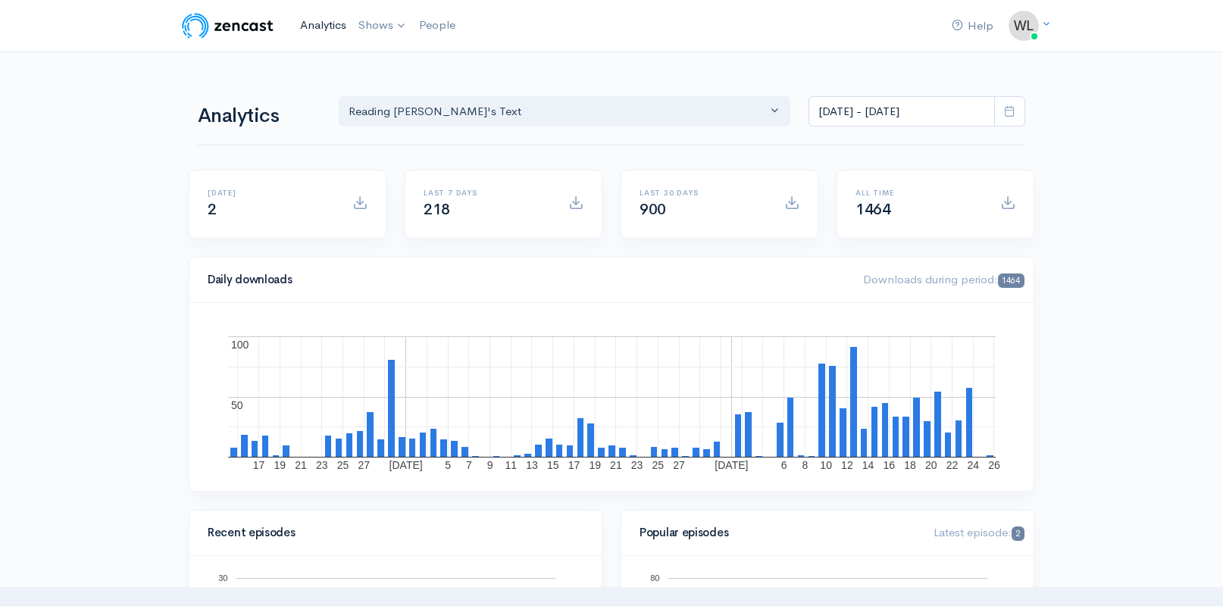
click at [336, 20] on link "Analytics" at bounding box center [323, 25] width 58 height 33
